Goal: Task Accomplishment & Management: Manage account settings

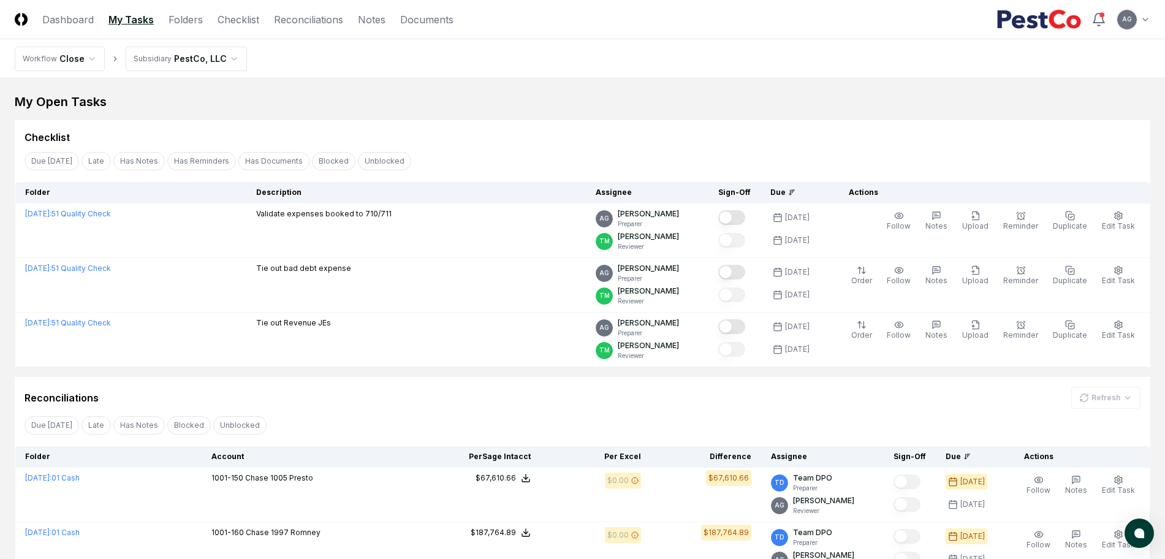
click at [511, 146] on div "Checklist Due [DATE] Late Has Notes Has Reminders Has Documents Blocked Unblock…" at bounding box center [583, 243] width 1136 height 247
click at [666, 134] on div "Checklist" at bounding box center [583, 137] width 1116 height 15
click at [669, 122] on div "Checklist" at bounding box center [583, 132] width 1136 height 25
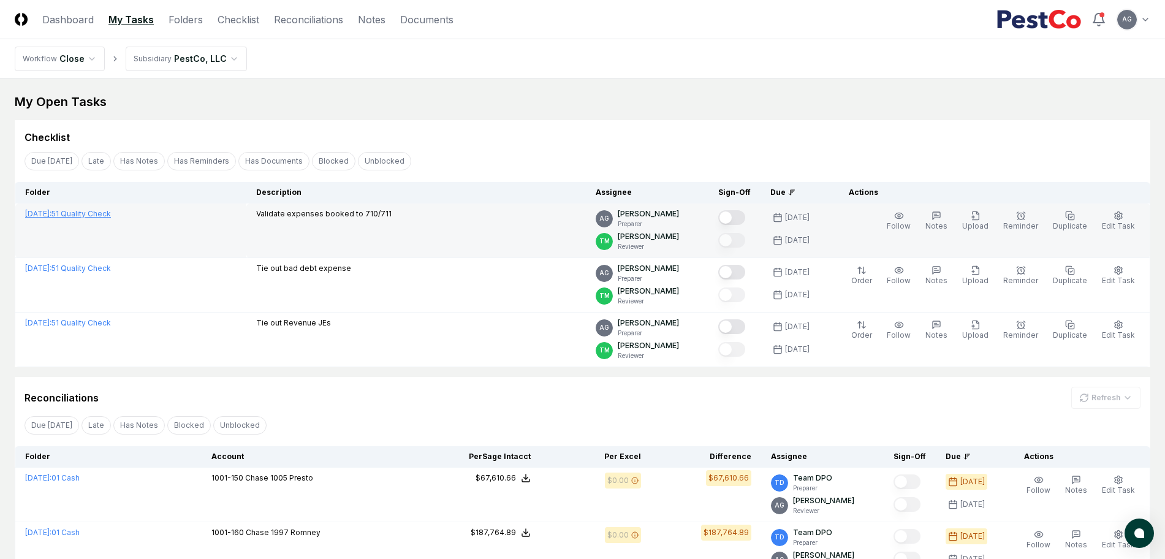
click at [91, 211] on link "[DATE] : 51 Quality Check" at bounding box center [68, 213] width 86 height 9
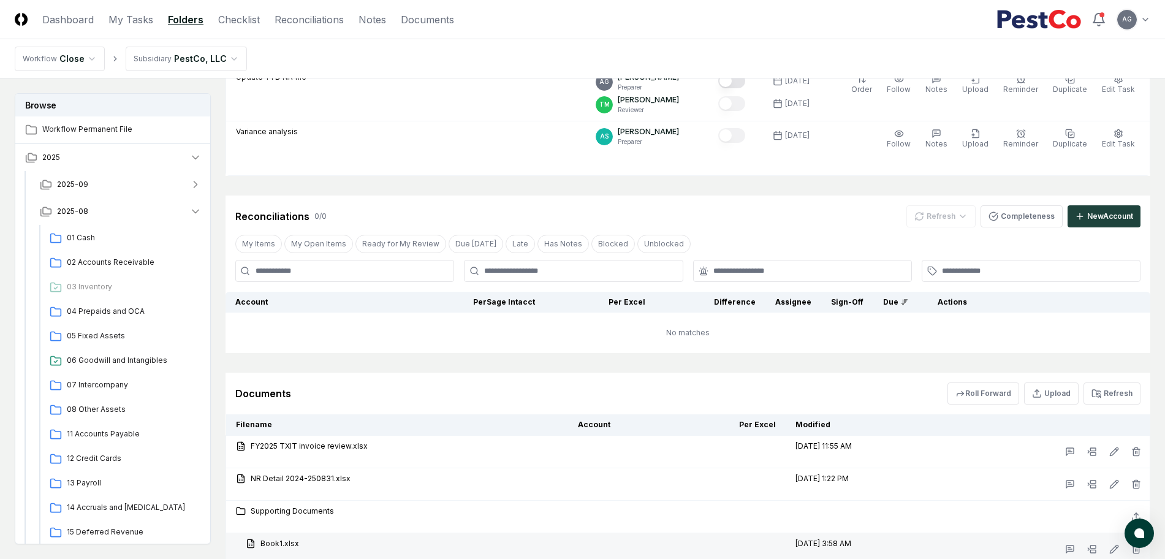
scroll to position [1055, 0]
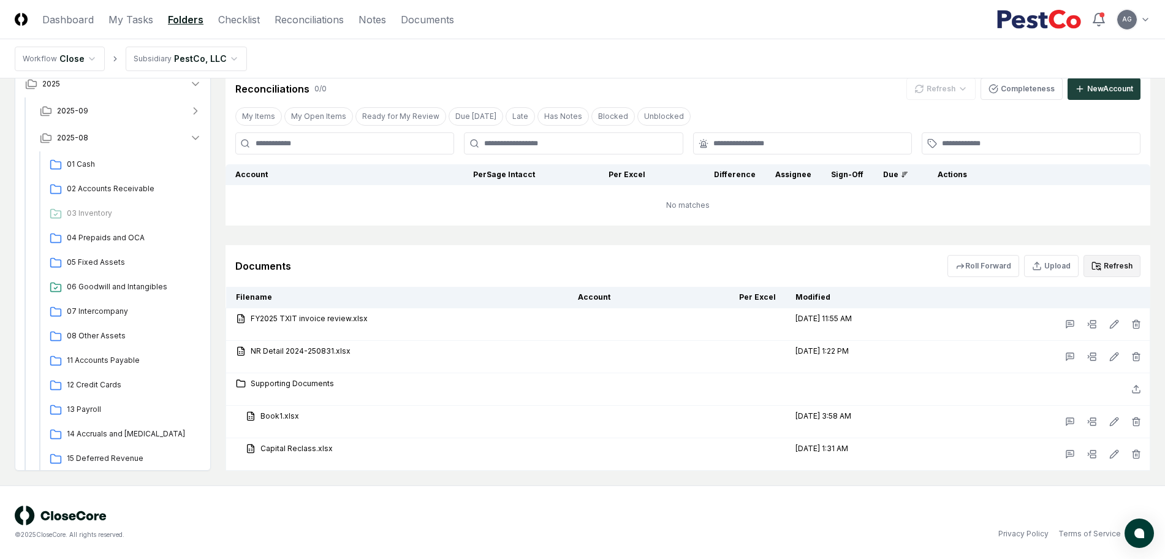
click at [1111, 263] on button "Refresh" at bounding box center [1111, 266] width 57 height 22
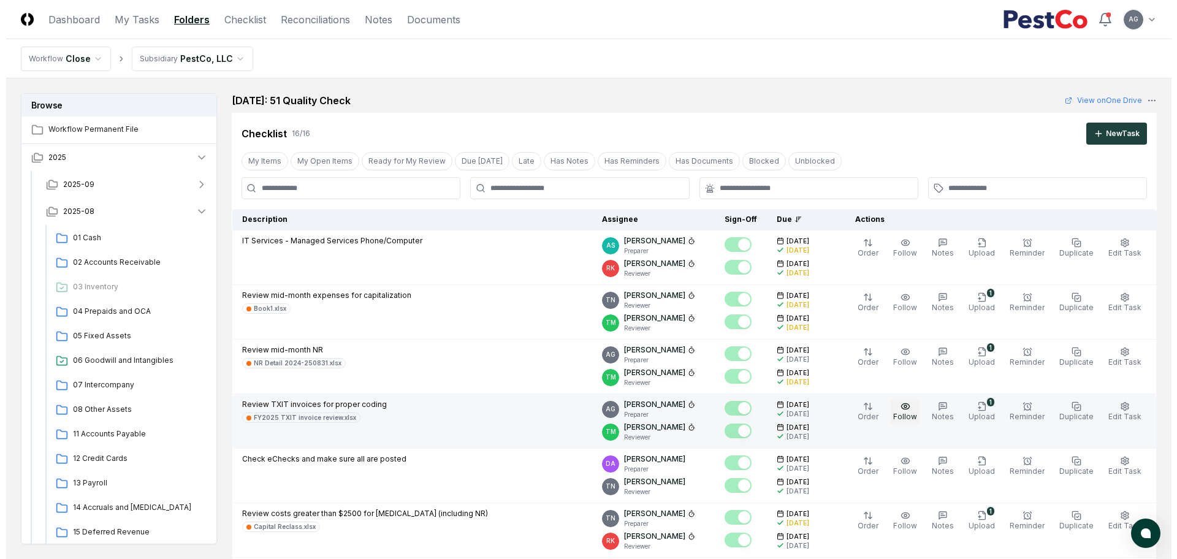
scroll to position [306, 0]
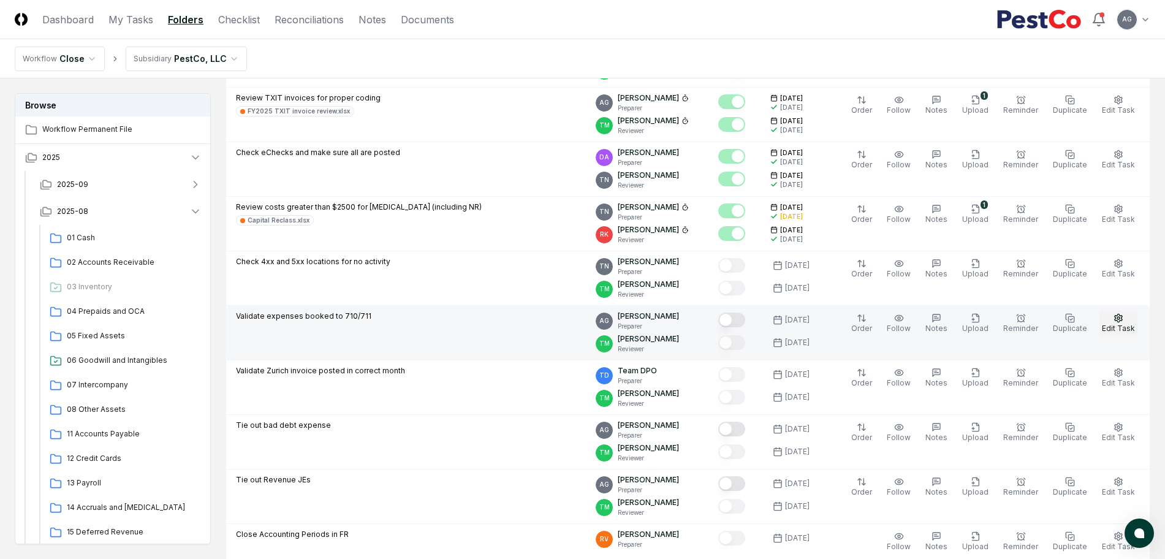
click at [1118, 325] on span "Edit Task" at bounding box center [1118, 328] width 33 height 9
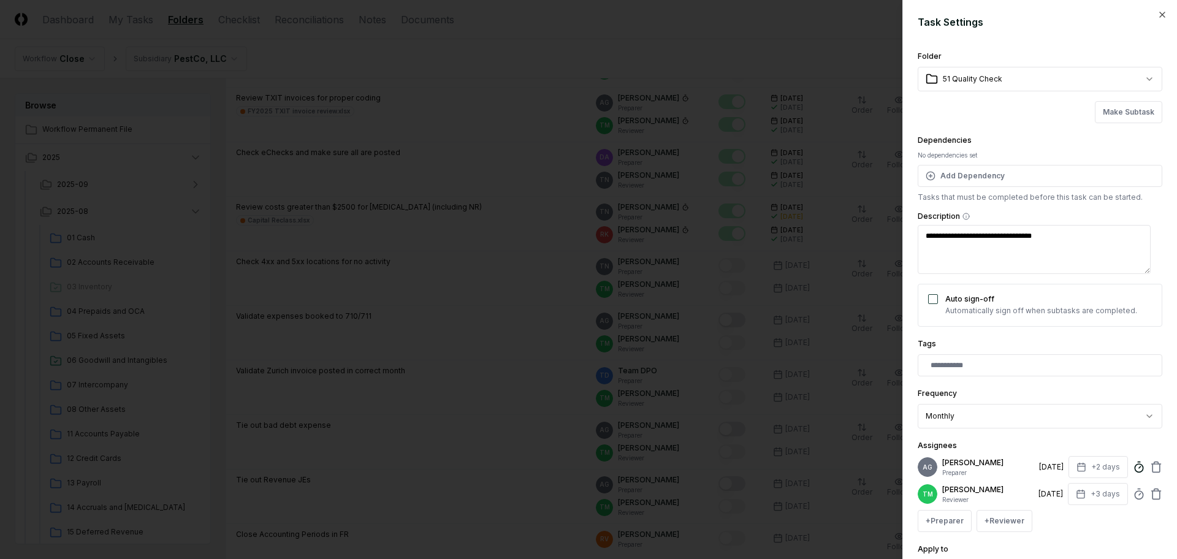
click at [1132, 472] on icon at bounding box center [1138, 467] width 12 height 12
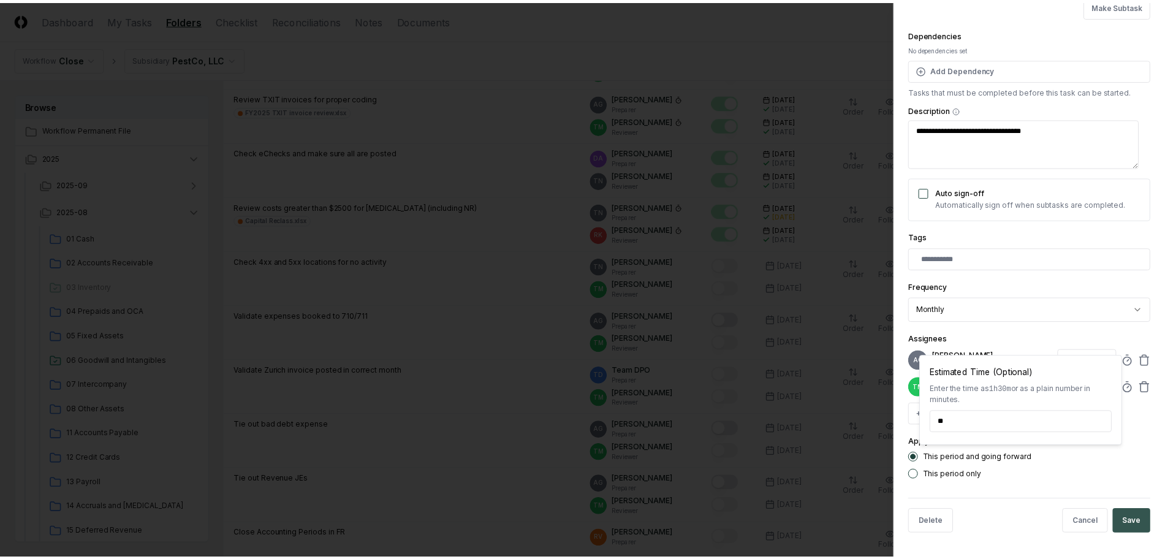
scroll to position [125, 0]
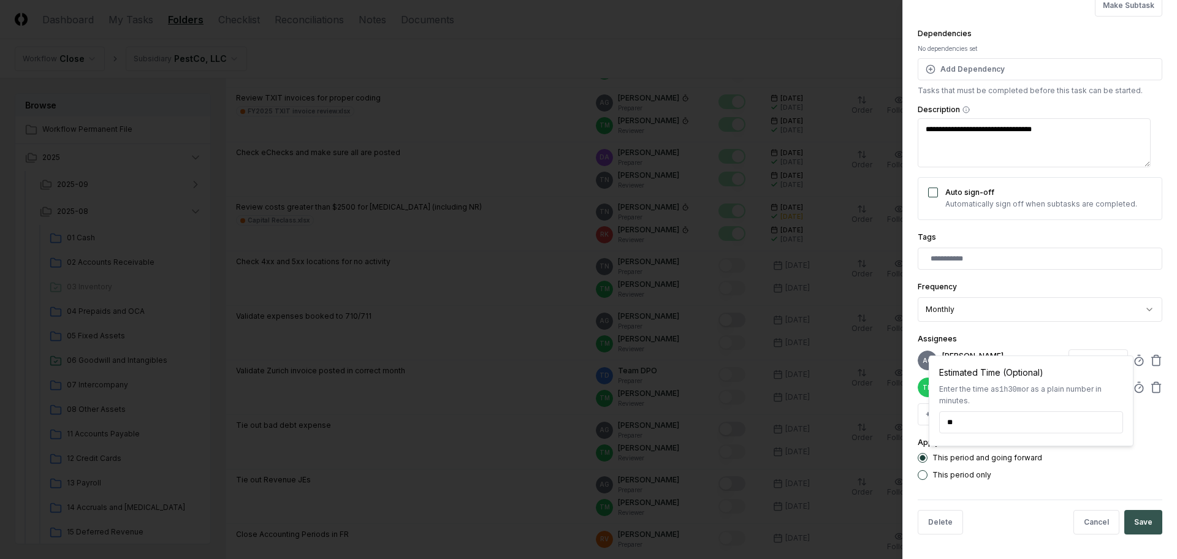
type input "******"
click at [1139, 517] on button "Save" at bounding box center [1143, 522] width 38 height 25
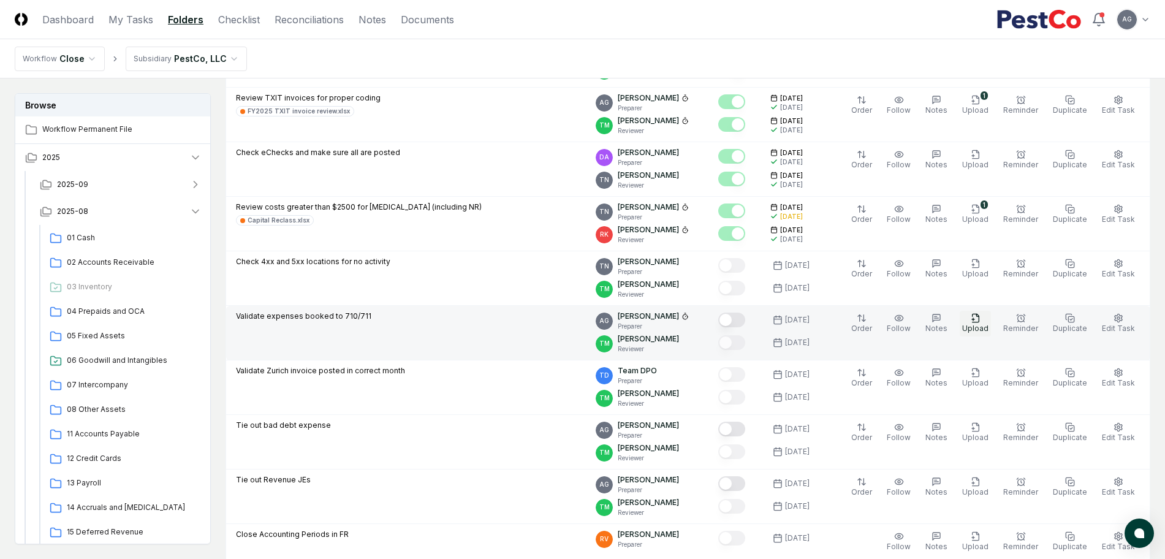
click at [988, 326] on span "Upload" at bounding box center [975, 328] width 26 height 9
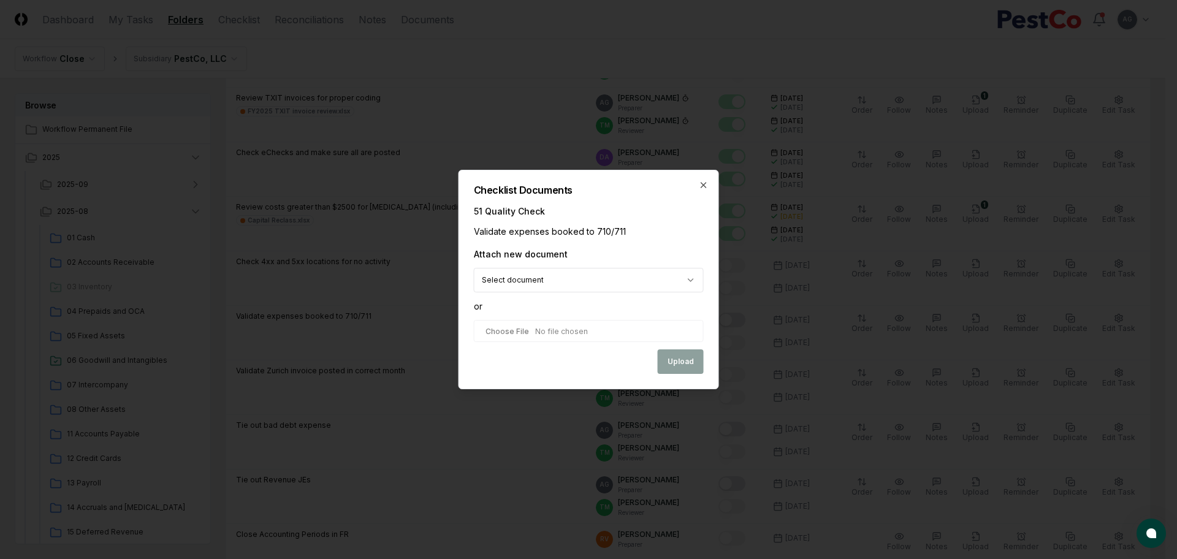
click at [656, 289] on body "CloseCore Dashboard My Tasks Folders Checklist Reconciliations Notes Documents …" at bounding box center [582, 517] width 1165 height 1646
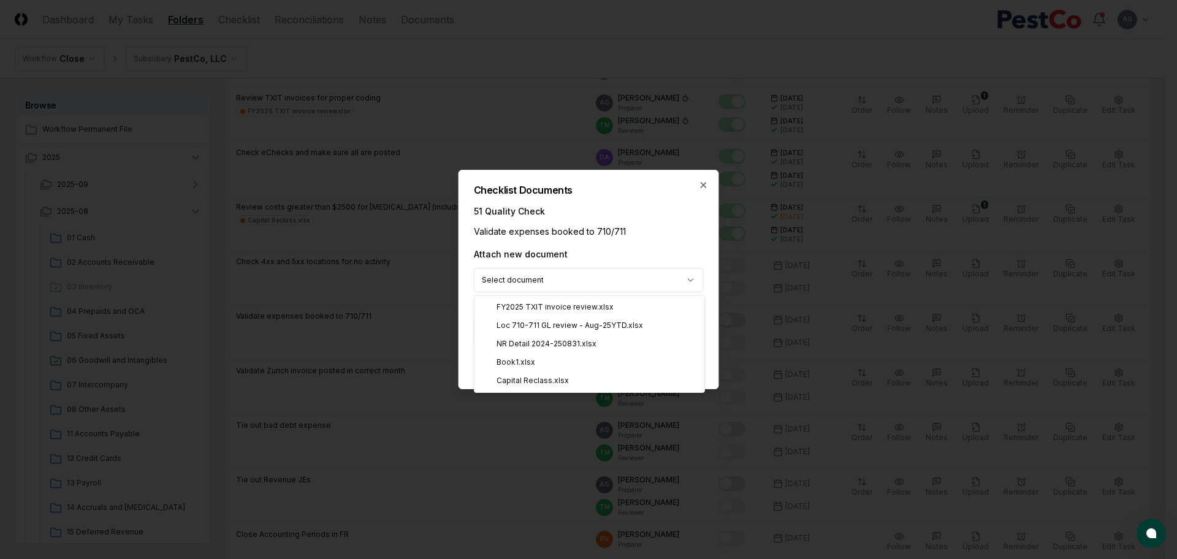
select select "**********"
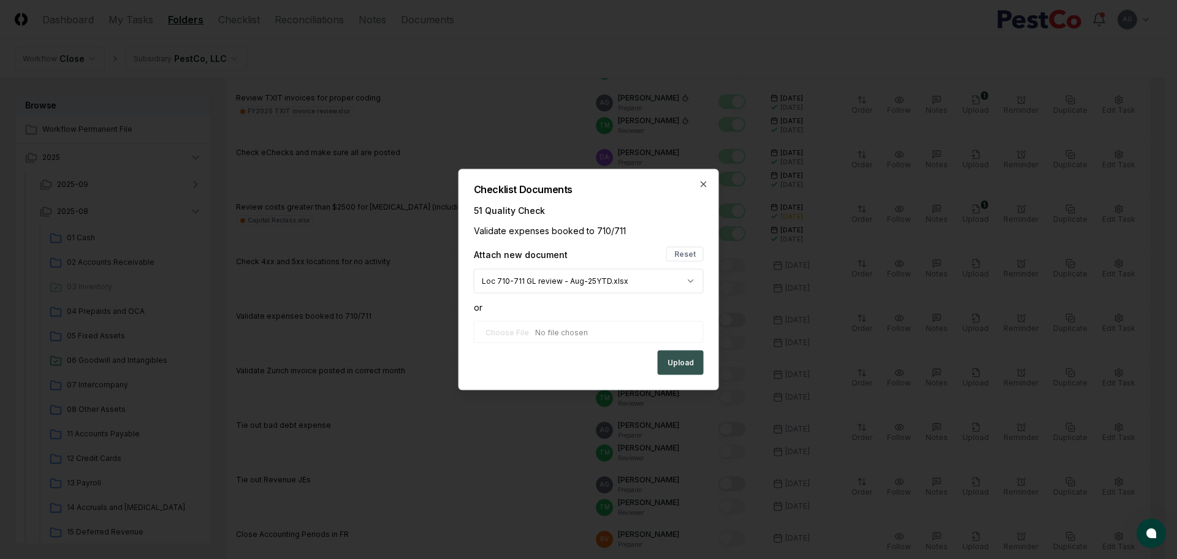
click at [679, 363] on button "Upload" at bounding box center [681, 363] width 46 height 25
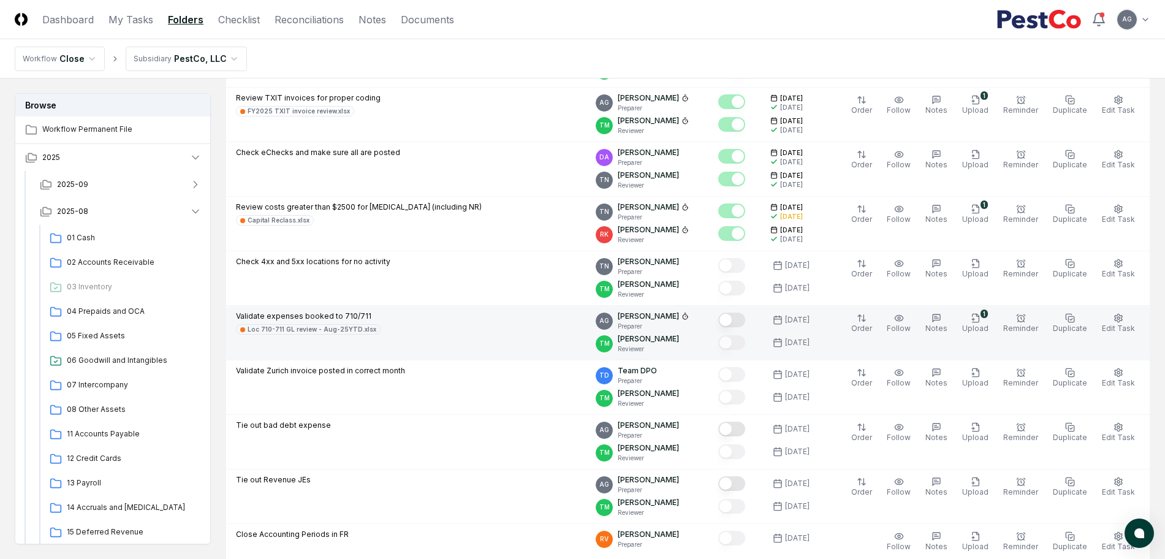
click at [745, 319] on button "Mark complete" at bounding box center [731, 320] width 27 height 15
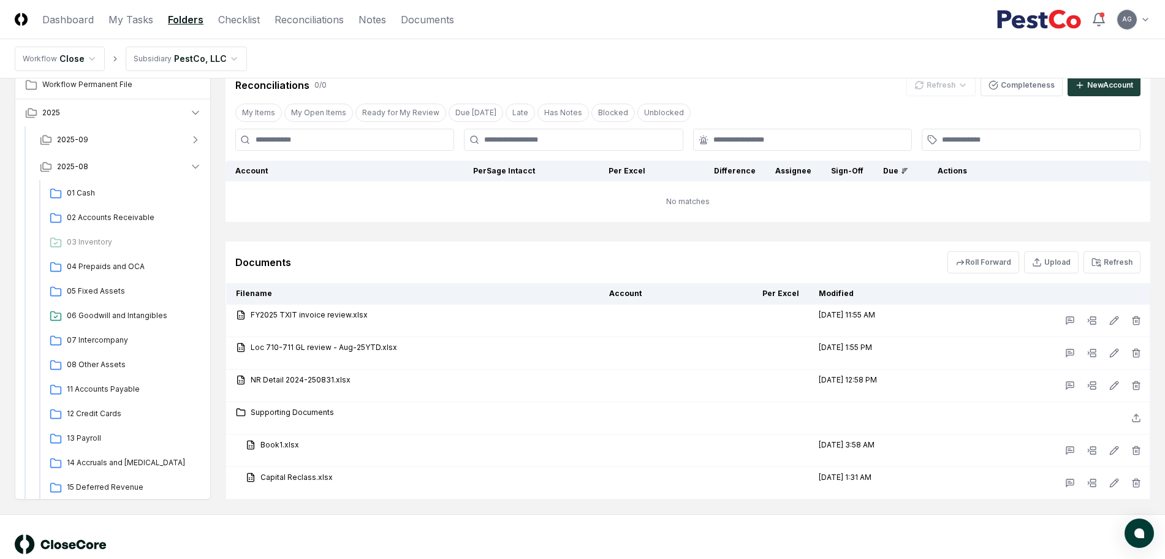
scroll to position [934, 0]
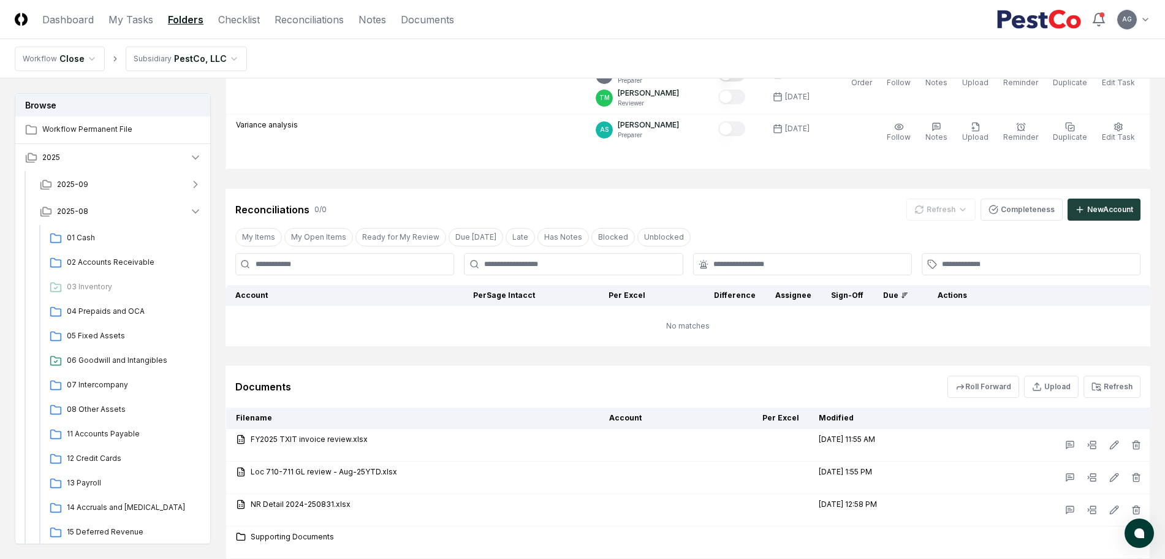
click at [129, 31] on header "CloseCore Dashboard My Tasks Folders Checklist Reconciliations Notes Documents …" at bounding box center [582, 19] width 1165 height 39
click at [127, 20] on link "My Tasks" at bounding box center [130, 19] width 45 height 15
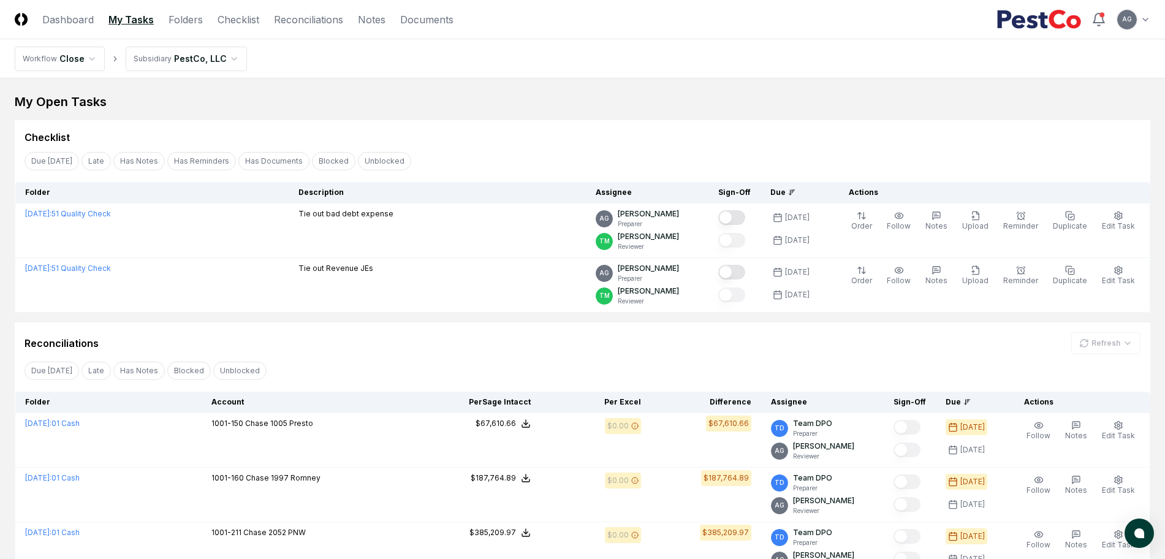
click at [561, 108] on div "My Open Tasks" at bounding box center [583, 101] width 1136 height 17
click at [655, 340] on div "Reconciliations Refresh" at bounding box center [583, 343] width 1116 height 22
